Goal: Book appointment/travel/reservation

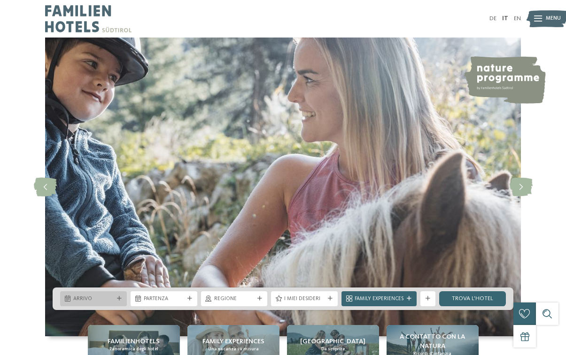
click at [85, 302] on span "Arrivo" at bounding box center [93, 300] width 40 height 8
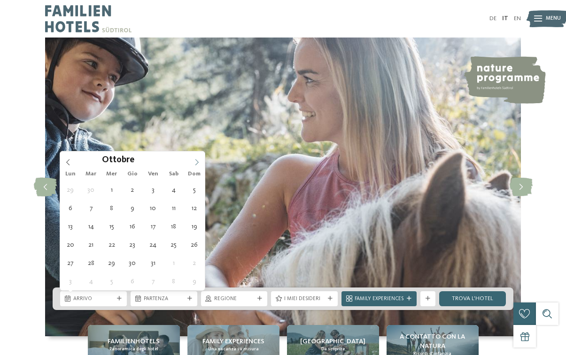
click at [197, 161] on icon at bounding box center [196, 162] width 3 height 6
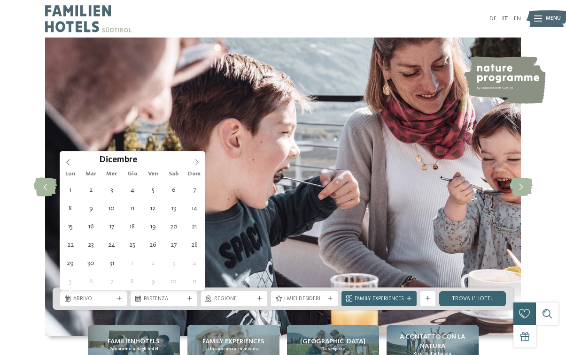
click at [197, 161] on icon at bounding box center [196, 162] width 3 height 6
type div "06.12.2025"
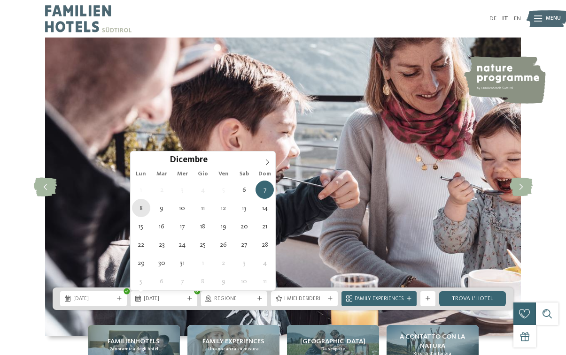
type div "08.12.2025"
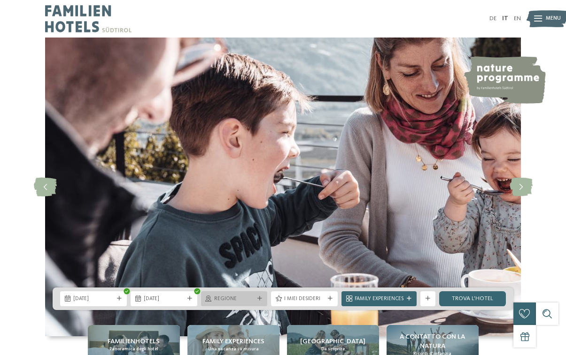
click at [254, 299] on span "Regione" at bounding box center [234, 300] width 40 height 8
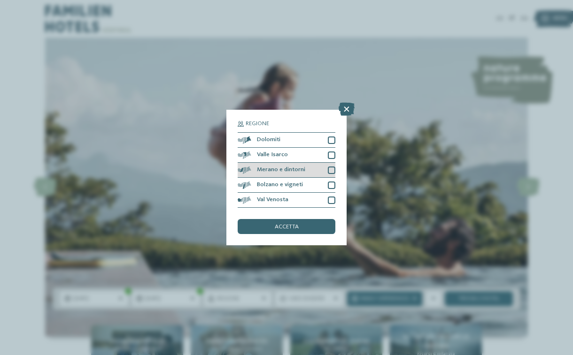
click at [333, 169] on div at bounding box center [332, 171] width 8 height 8
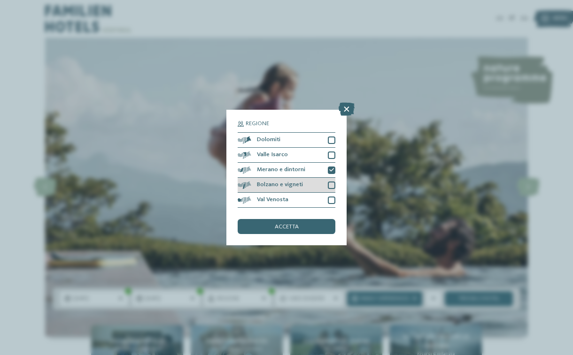
click at [332, 185] on div at bounding box center [332, 186] width 8 height 8
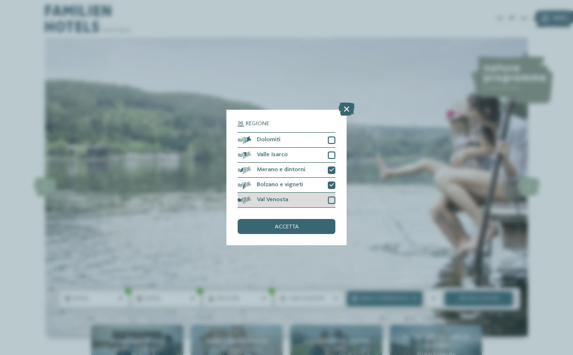
click at [331, 201] on div at bounding box center [332, 201] width 8 height 8
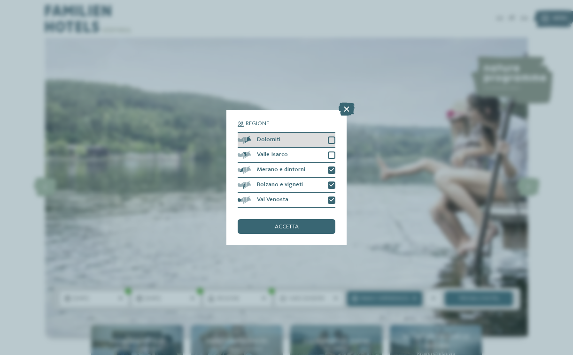
drag, startPoint x: 332, startPoint y: 154, endPoint x: 330, endPoint y: 133, distance: 21.7
click at [331, 154] on div at bounding box center [332, 156] width 8 height 8
click at [330, 132] on section "Regione Dolomiti Valle Isarco" at bounding box center [287, 164] width 98 height 87
click at [334, 139] on div at bounding box center [332, 141] width 8 height 8
click at [304, 226] on div "accetta" at bounding box center [287, 226] width 98 height 15
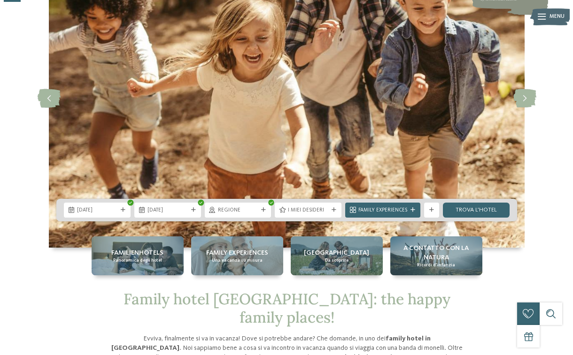
scroll to position [94, 0]
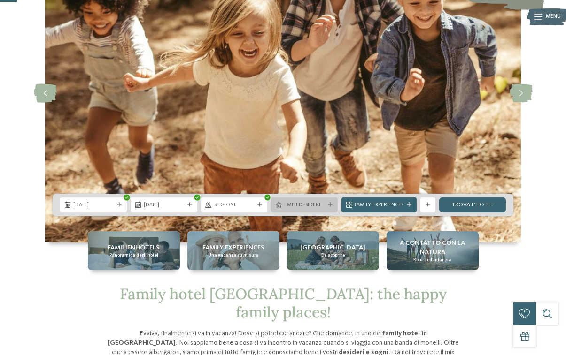
click at [323, 206] on span "I miei desideri" at bounding box center [304, 206] width 40 height 8
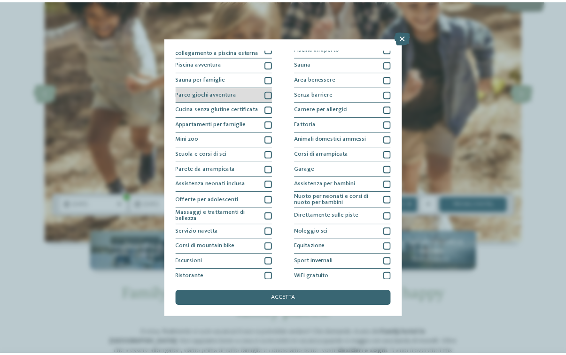
scroll to position [40, 0]
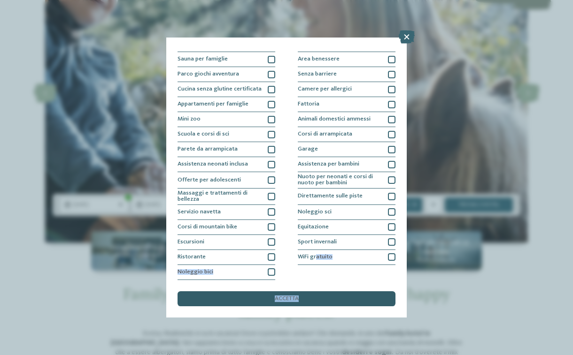
click at [312, 293] on div "I miei desideri Piscina coperta o con collegamento a piscina esterna Piscina al…" at bounding box center [287, 178] width 218 height 258
click at [315, 299] on div "accetta" at bounding box center [287, 299] width 218 height 15
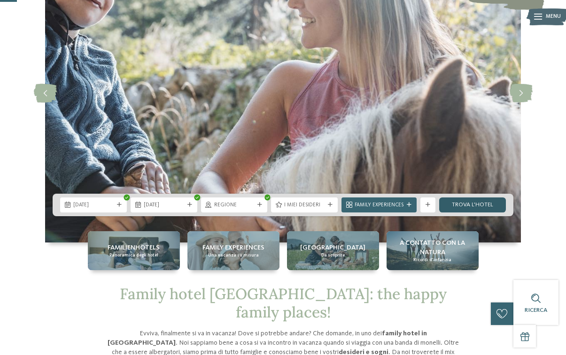
click at [465, 204] on link "trova l’hotel" at bounding box center [472, 205] width 67 height 15
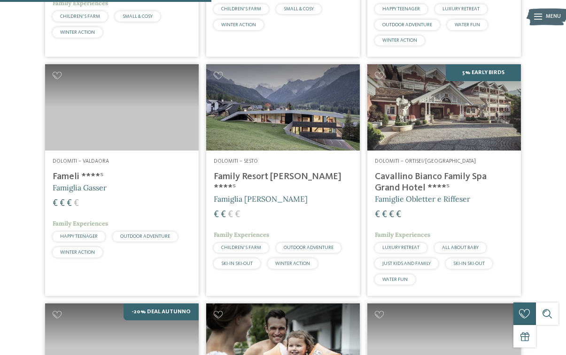
scroll to position [639, 0]
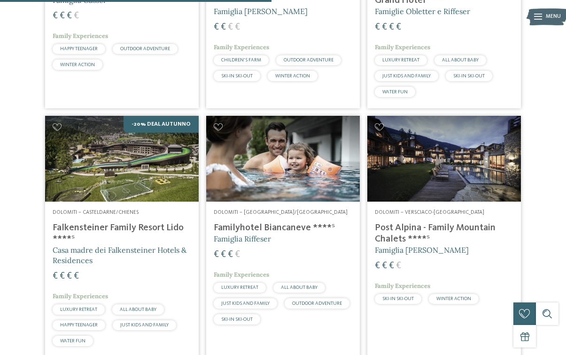
click at [297, 228] on h4 "Familyhotel Biancaneve ****ˢ" at bounding box center [283, 228] width 139 height 11
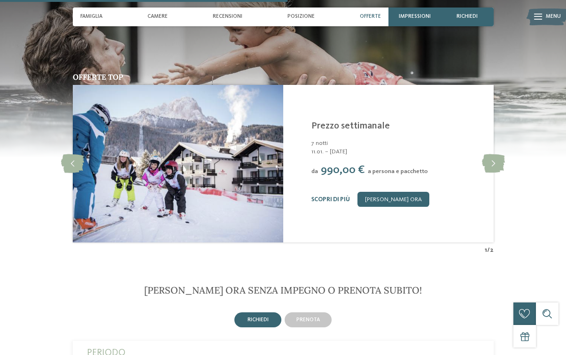
scroll to position [1080, 0]
